Goal: Information Seeking & Learning: Compare options

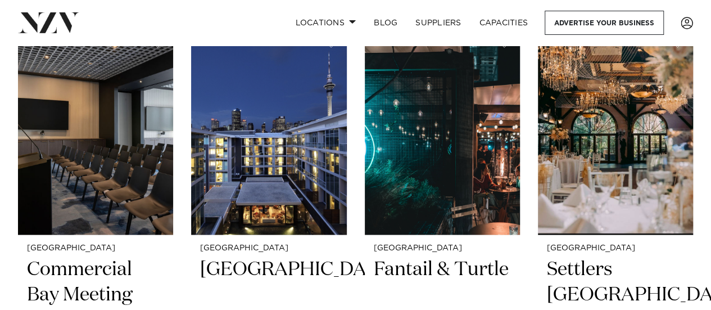
scroll to position [3033, 0]
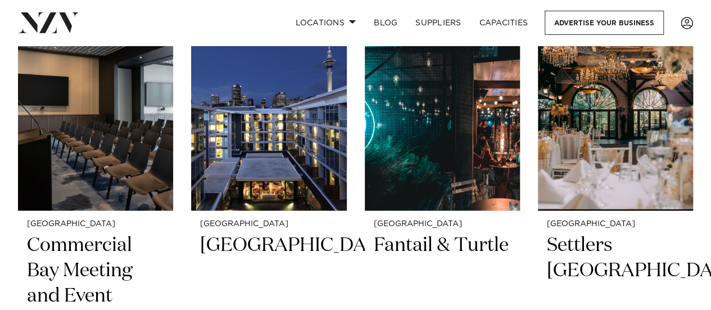
click at [698, 217] on div "Showing 77 results for Auckland Christmas Party Venues Auckland Wainui Just 30 …" at bounding box center [355, 219] width 693 height 6000
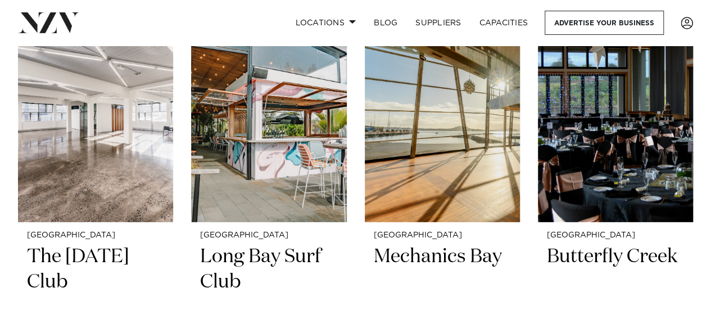
scroll to position [8033, 0]
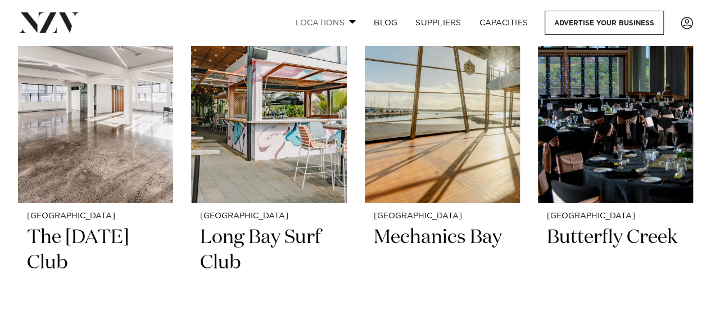
click at [352, 23] on span at bounding box center [352, 22] width 7 height 4
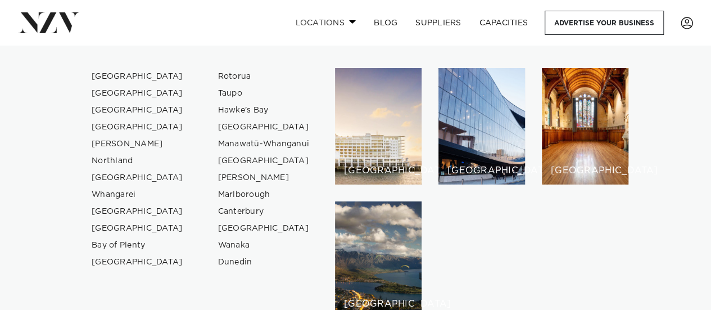
click at [352, 24] on span at bounding box center [352, 22] width 7 height 4
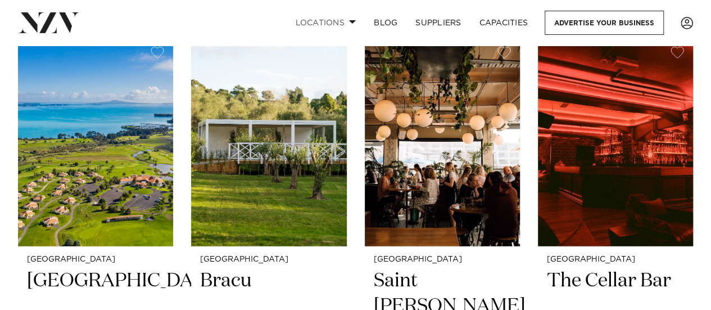
scroll to position [3488, 0]
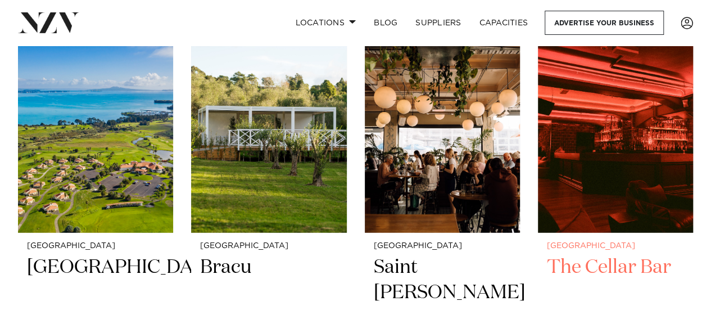
click at [686, 194] on img at bounding box center [615, 128] width 155 height 208
click at [673, 202] on img at bounding box center [615, 128] width 155 height 208
click at [677, 194] on img at bounding box center [615, 128] width 155 height 208
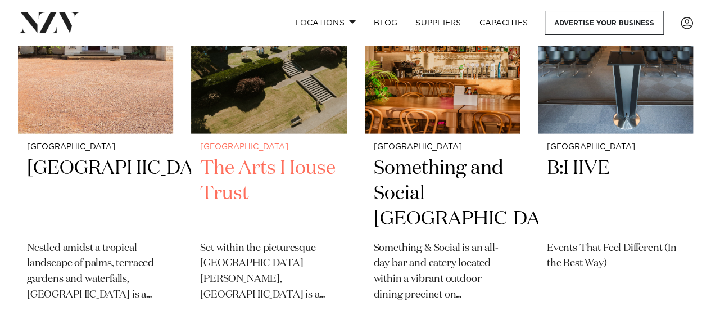
scroll to position [5449, 0]
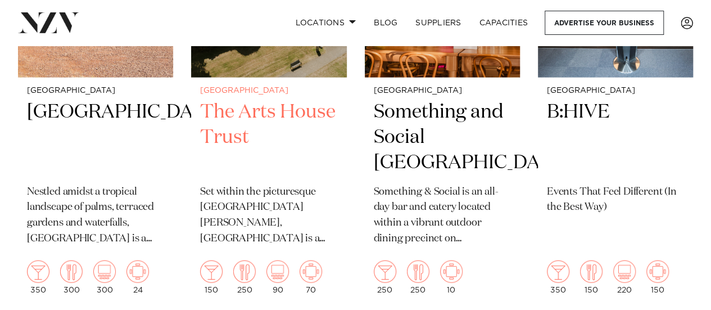
click at [276, 117] on h2 "The Arts House Trust" at bounding box center [268, 137] width 137 height 76
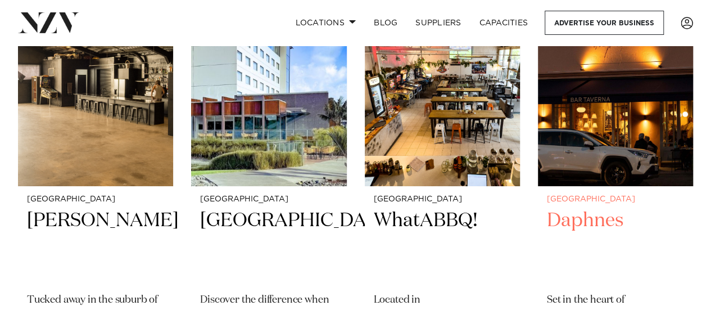
scroll to position [6285, 0]
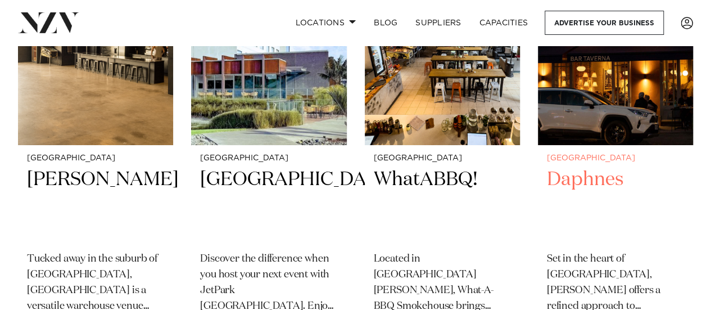
click at [576, 185] on h2 "Daphnes" at bounding box center [615, 205] width 137 height 76
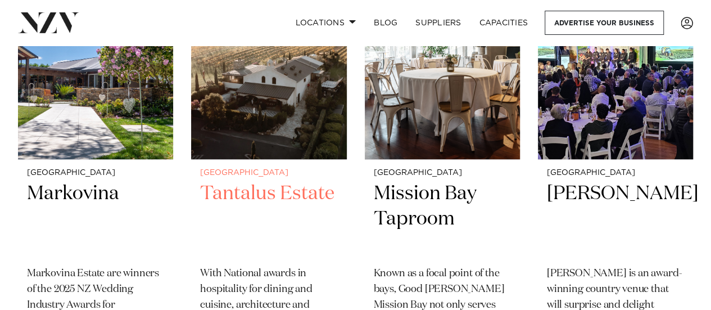
scroll to position [6778, 0]
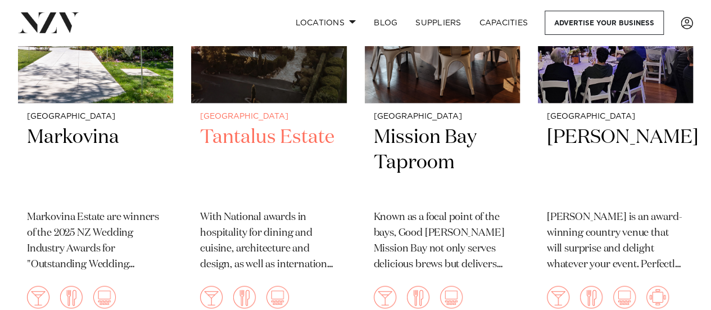
click at [291, 158] on h2 "Tantalus Estate" at bounding box center [268, 163] width 137 height 76
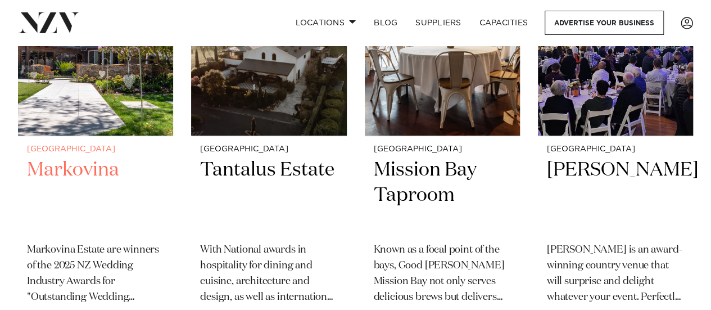
scroll to position [6762, 0]
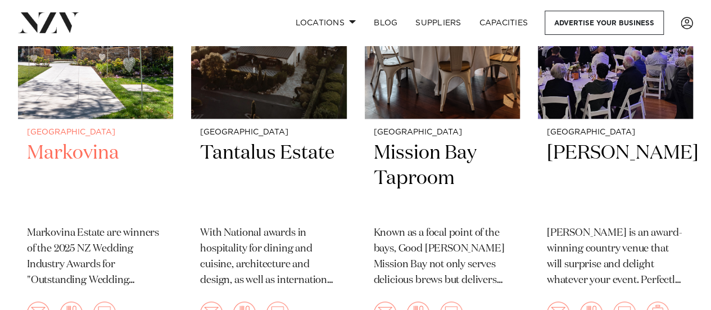
click at [83, 152] on h2 "Markovina" at bounding box center [95, 178] width 137 height 76
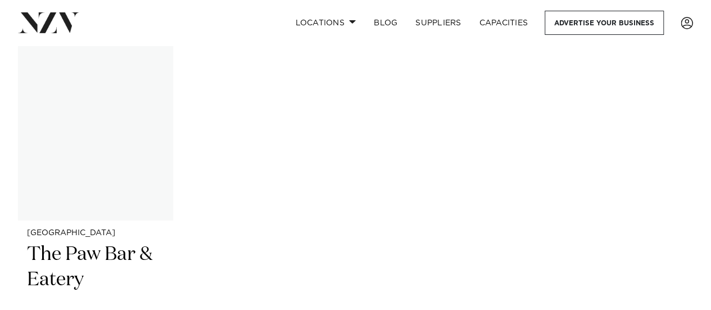
scroll to position [8918, 0]
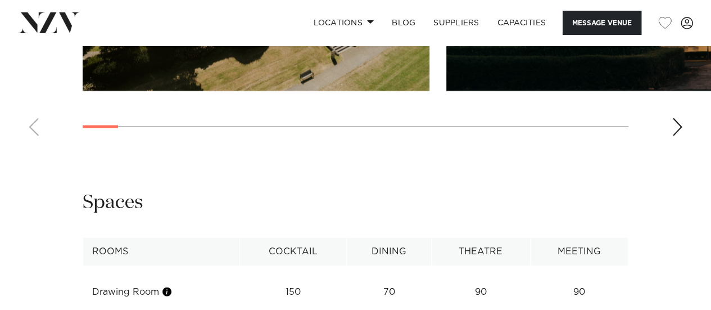
scroll to position [1236, 0]
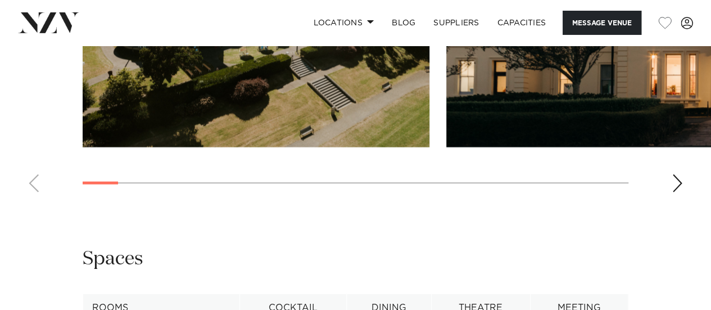
click at [673, 192] on div "Next slide" at bounding box center [676, 183] width 11 height 18
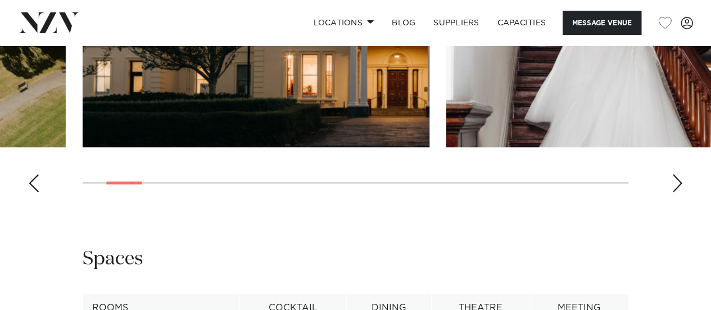
click at [673, 192] on div "Next slide" at bounding box center [676, 183] width 11 height 18
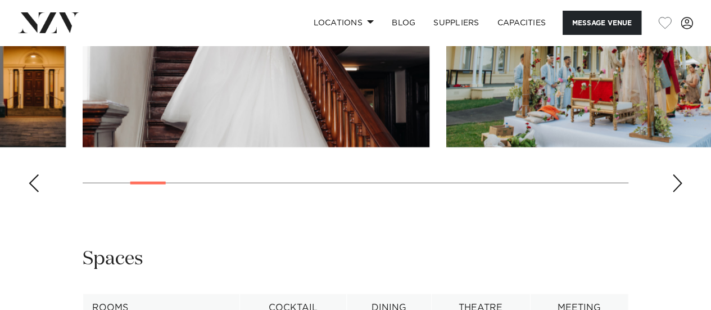
click at [673, 192] on div "Next slide" at bounding box center [676, 183] width 11 height 18
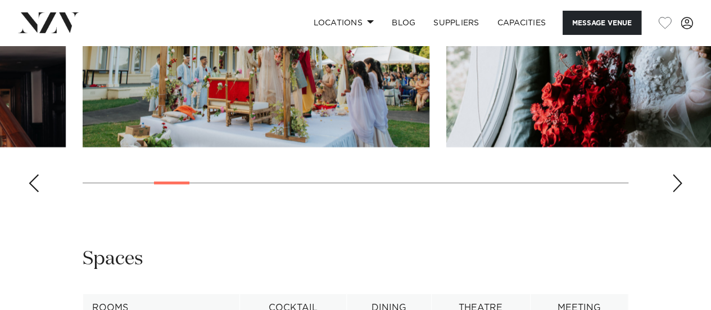
click at [673, 192] on div "Next slide" at bounding box center [676, 183] width 11 height 18
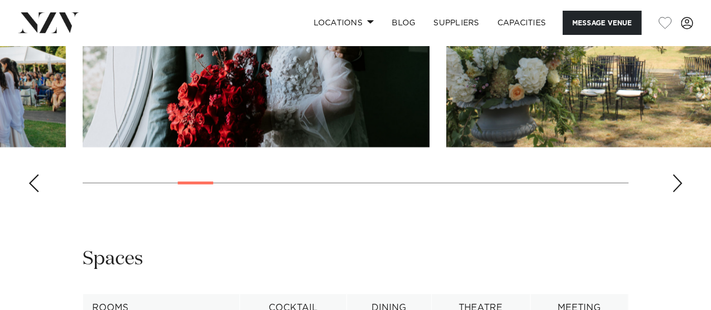
click at [673, 192] on div "Next slide" at bounding box center [676, 183] width 11 height 18
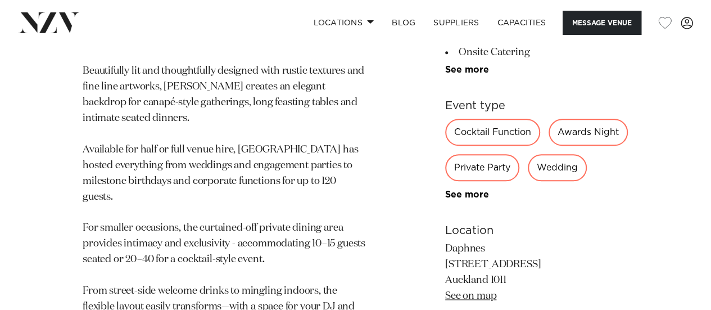
scroll to position [674, 0]
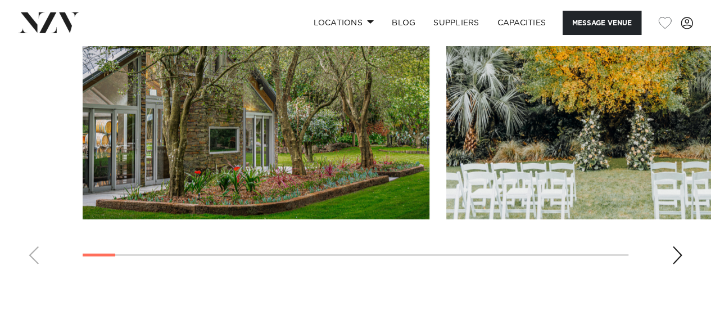
scroll to position [1180, 0]
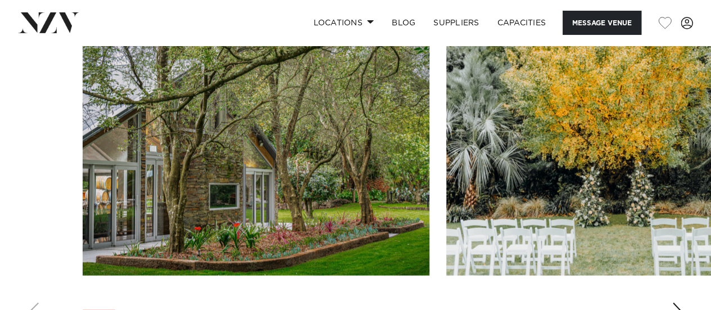
click at [668, 184] on img "2 / 25" at bounding box center [619, 148] width 347 height 254
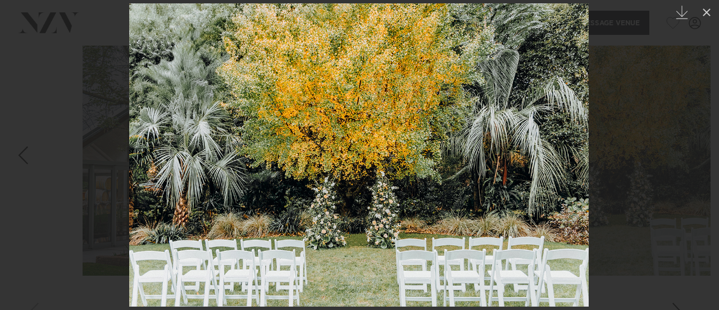
click at [581, 187] on img at bounding box center [359, 154] width 460 height 303
click at [633, 172] on div at bounding box center [359, 155] width 719 height 310
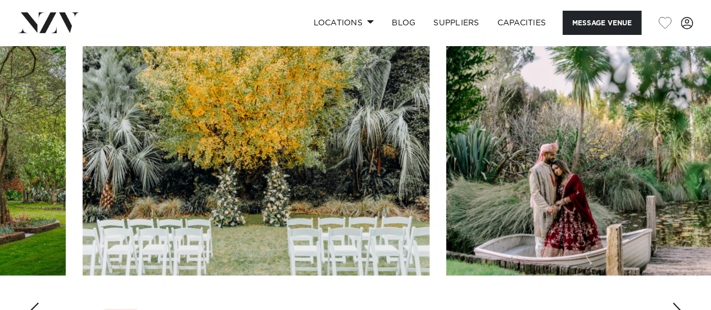
click at [667, 153] on img "3 / 25" at bounding box center [619, 148] width 347 height 254
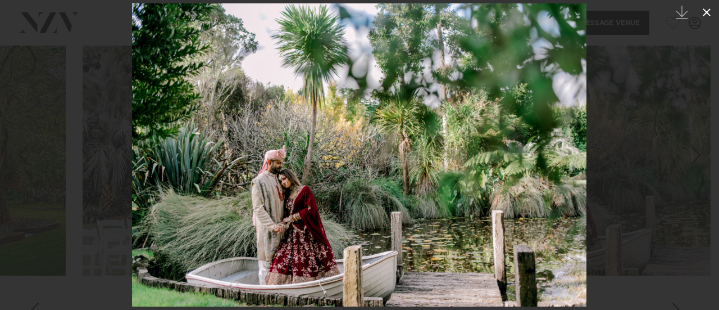
click at [707, 15] on icon at bounding box center [706, 12] width 13 height 13
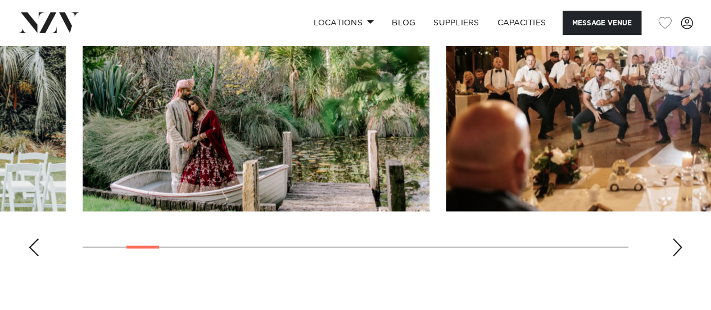
scroll to position [1236, 0]
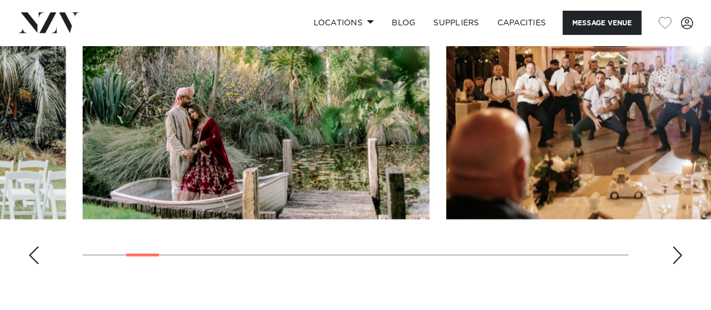
click at [674, 264] on div "Next slide" at bounding box center [676, 255] width 11 height 18
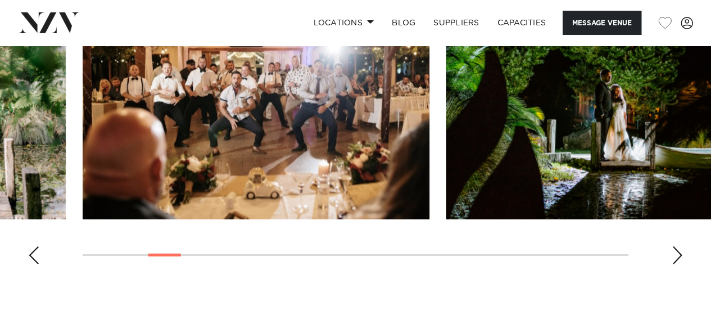
click at [674, 264] on div "Next slide" at bounding box center [676, 255] width 11 height 18
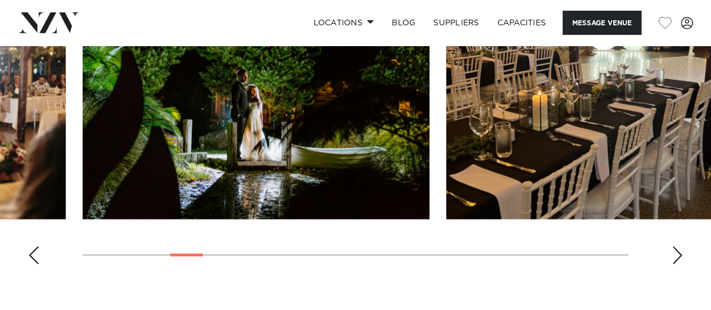
click at [674, 264] on div "Next slide" at bounding box center [676, 255] width 11 height 18
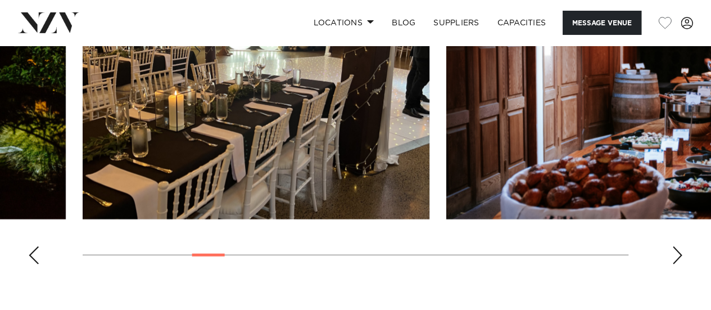
click at [674, 264] on div "Next slide" at bounding box center [676, 255] width 11 height 18
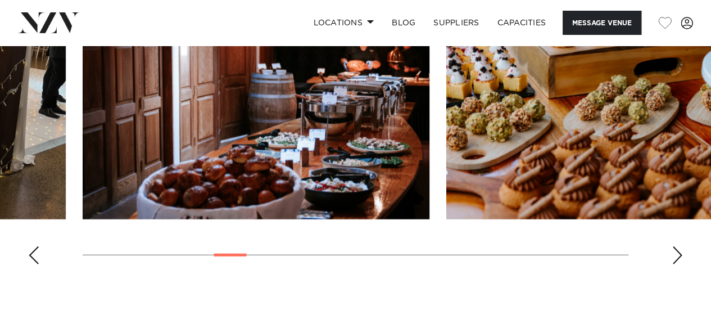
click at [674, 264] on div "Next slide" at bounding box center [676, 255] width 11 height 18
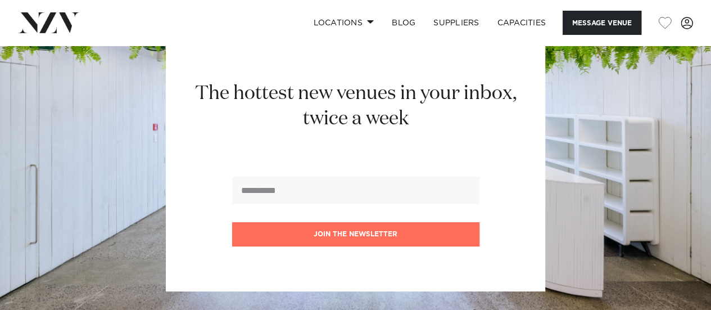
scroll to position [2191, 0]
